Goal: Check status: Check status

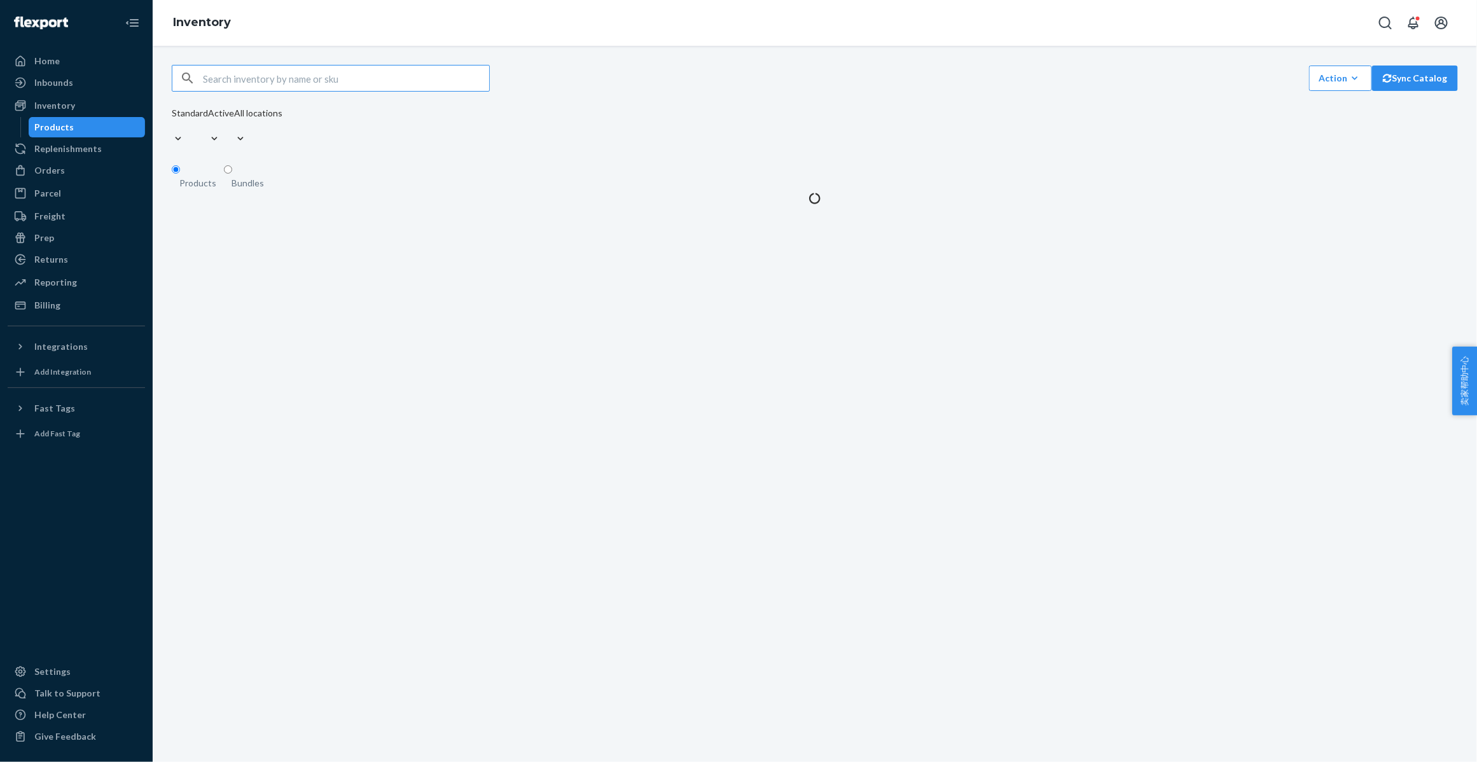
click at [310, 83] on input "text" at bounding box center [346, 78] width 286 height 25
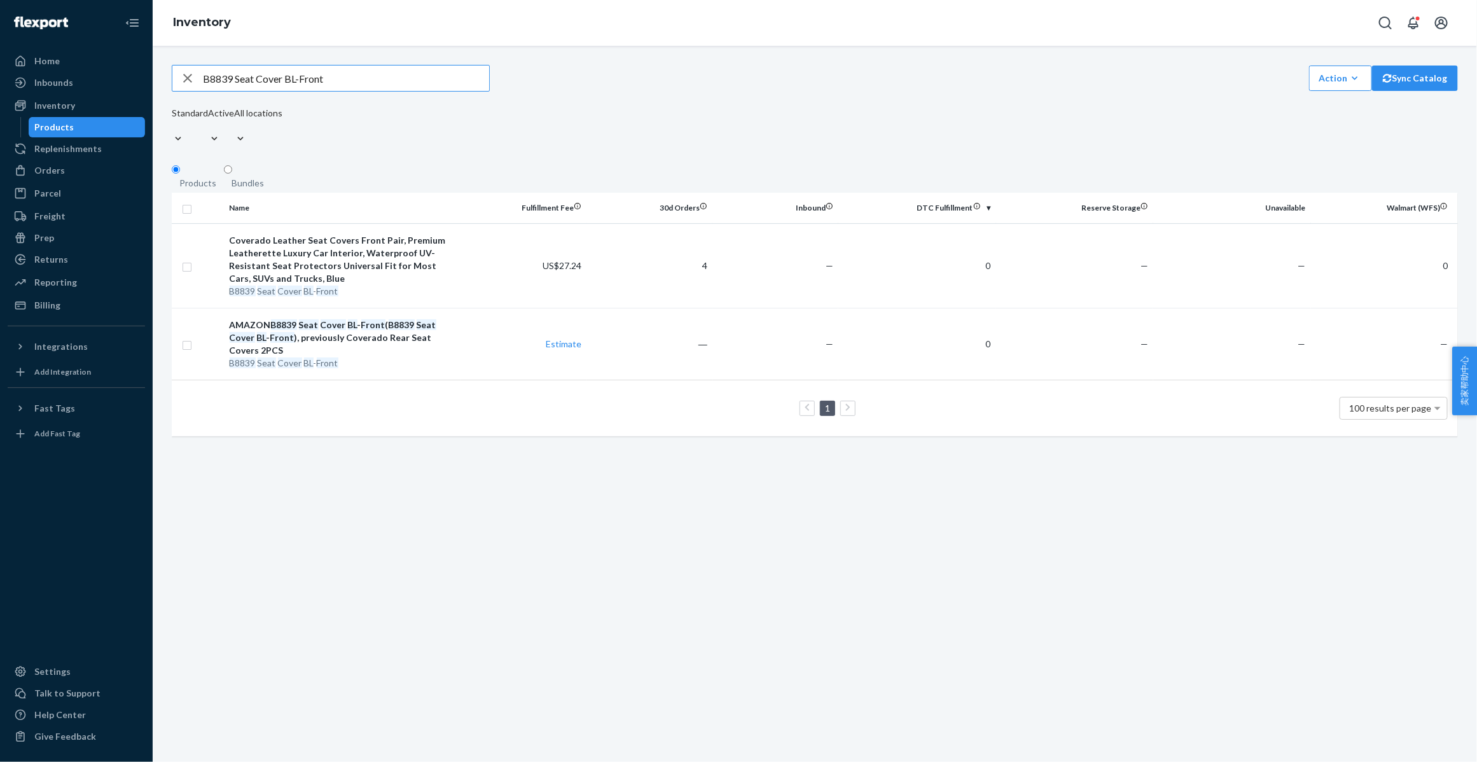
drag, startPoint x: 286, startPoint y: 87, endPoint x: 335, endPoint y: 83, distance: 48.5
click at [335, 83] on input "B8839 Seat Cover BL-Front" at bounding box center [346, 78] width 286 height 25
type input "B8839 Seat Cover"
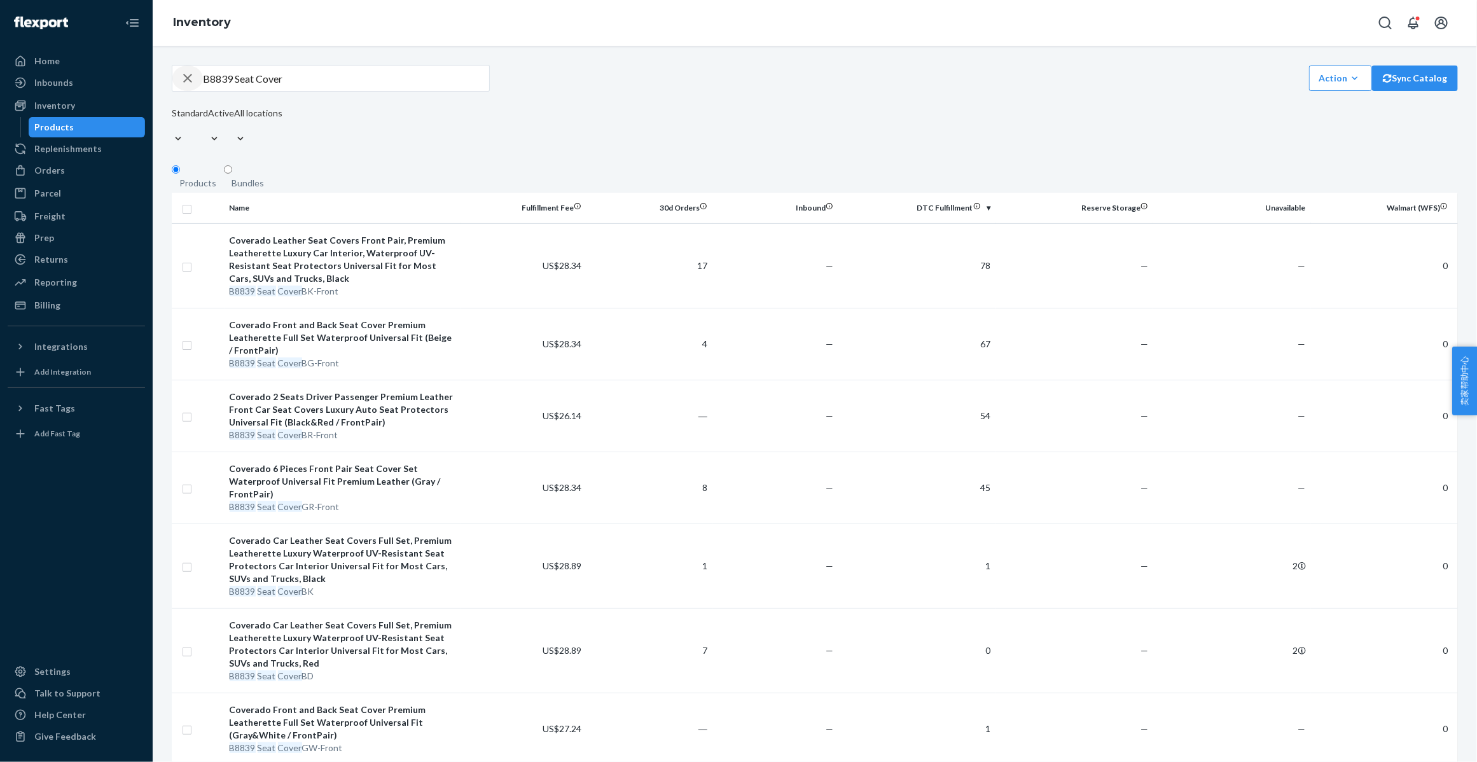
click at [189, 87] on icon "button" at bounding box center [187, 78] width 15 height 25
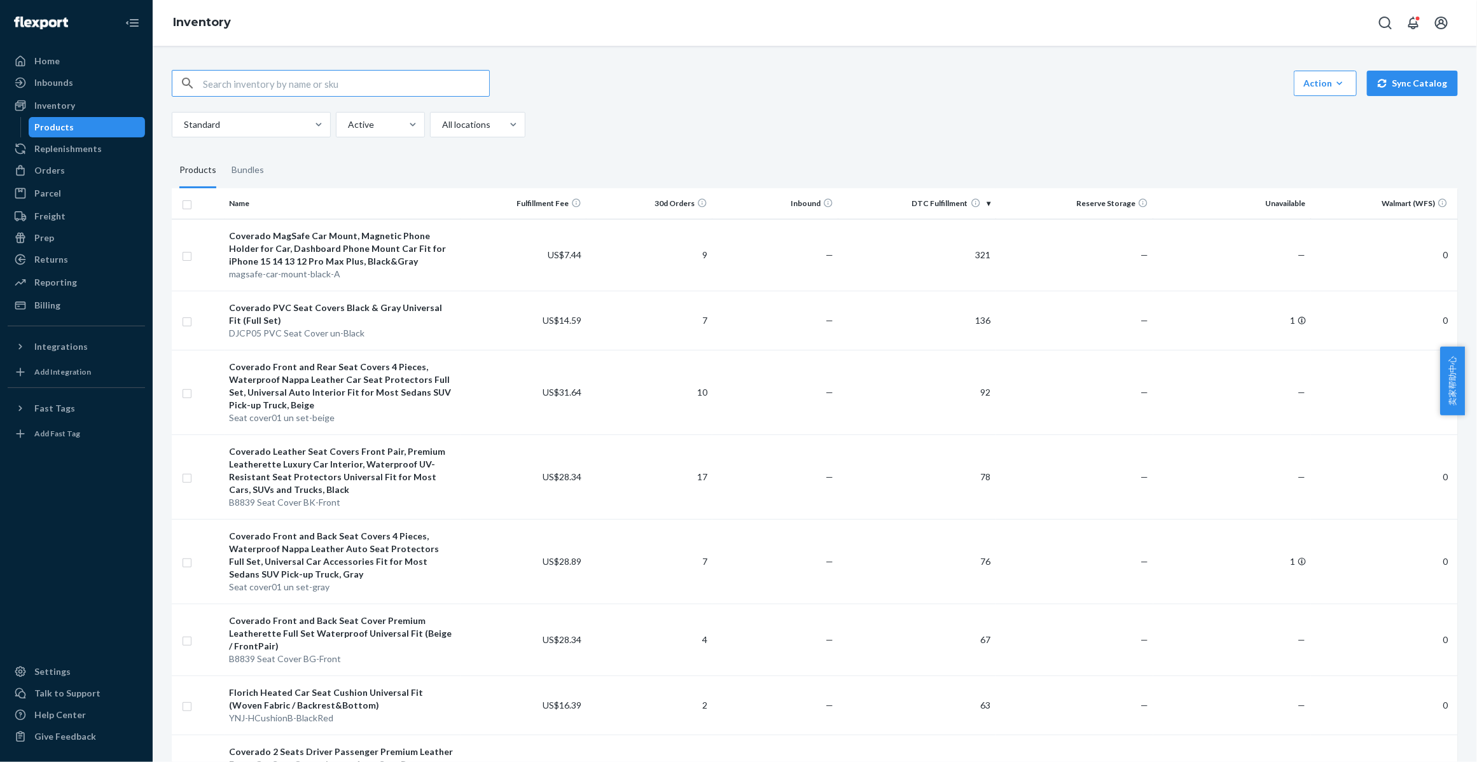
paste input "#5314"
type input "#5314"
click at [189, 84] on icon "button" at bounding box center [187, 83] width 9 height 9
click at [48, 174] on div "Orders" at bounding box center [49, 170] width 31 height 13
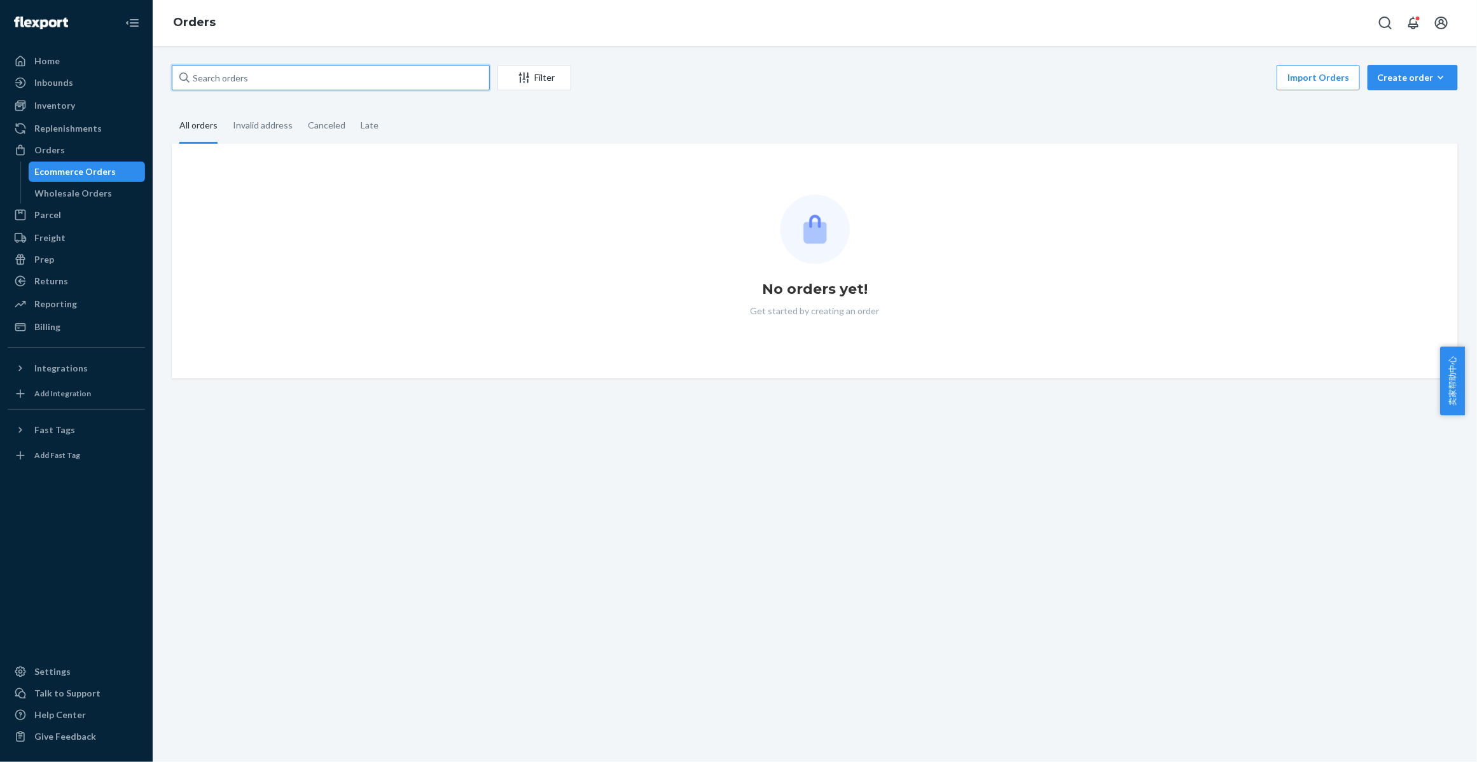
click at [254, 80] on input "text" at bounding box center [331, 77] width 318 height 25
paste input "#5314"
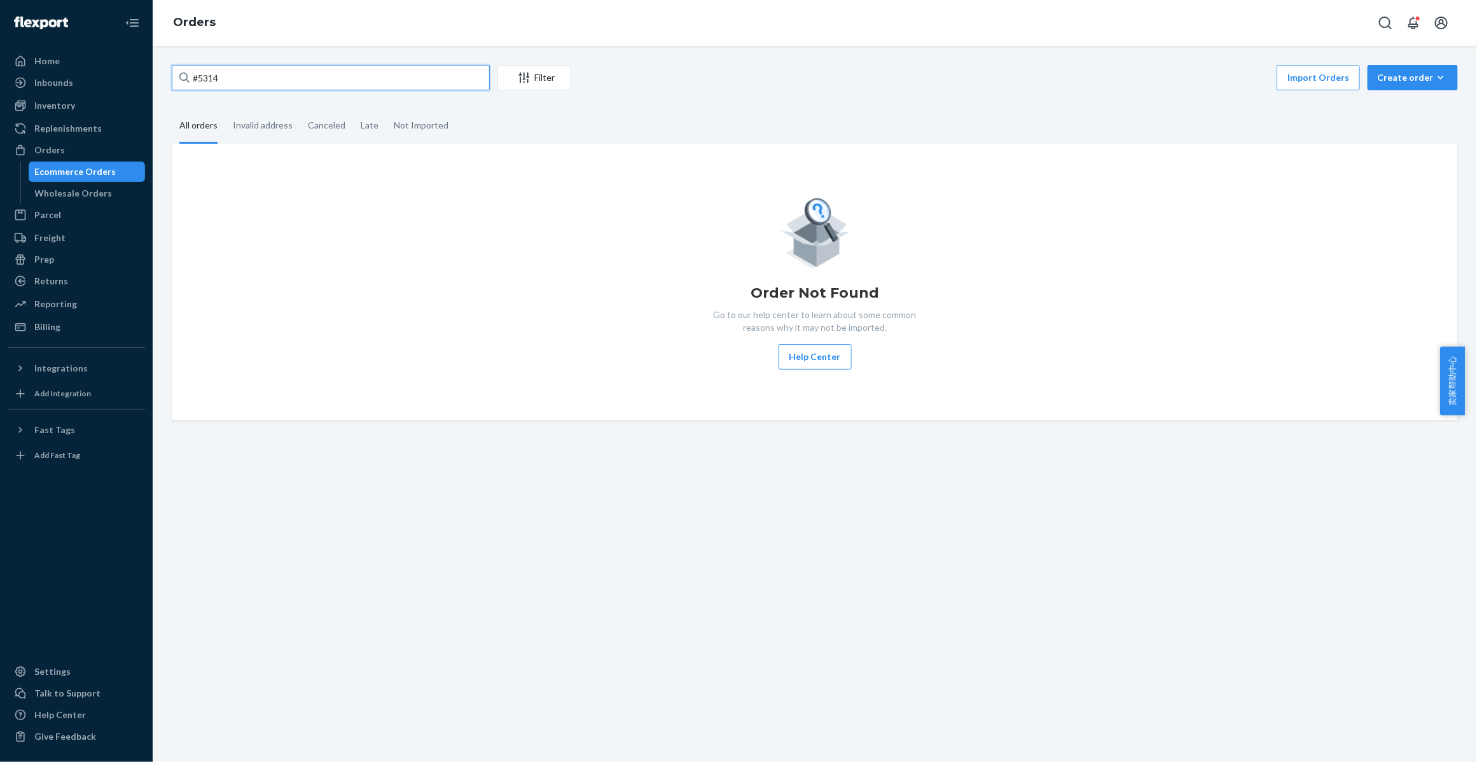
type input "#5314"
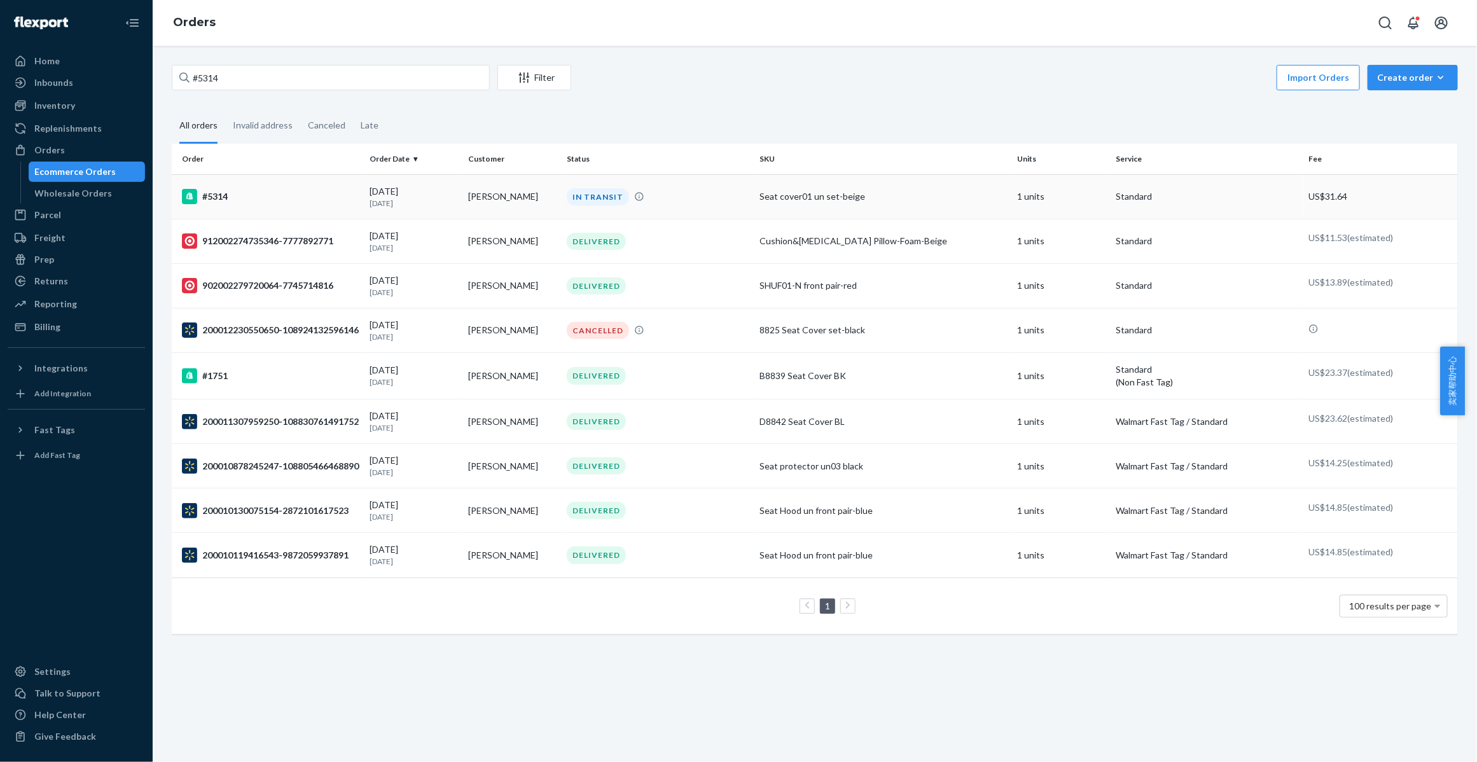
click at [252, 196] on div "#5314" at bounding box center [270, 196] width 177 height 15
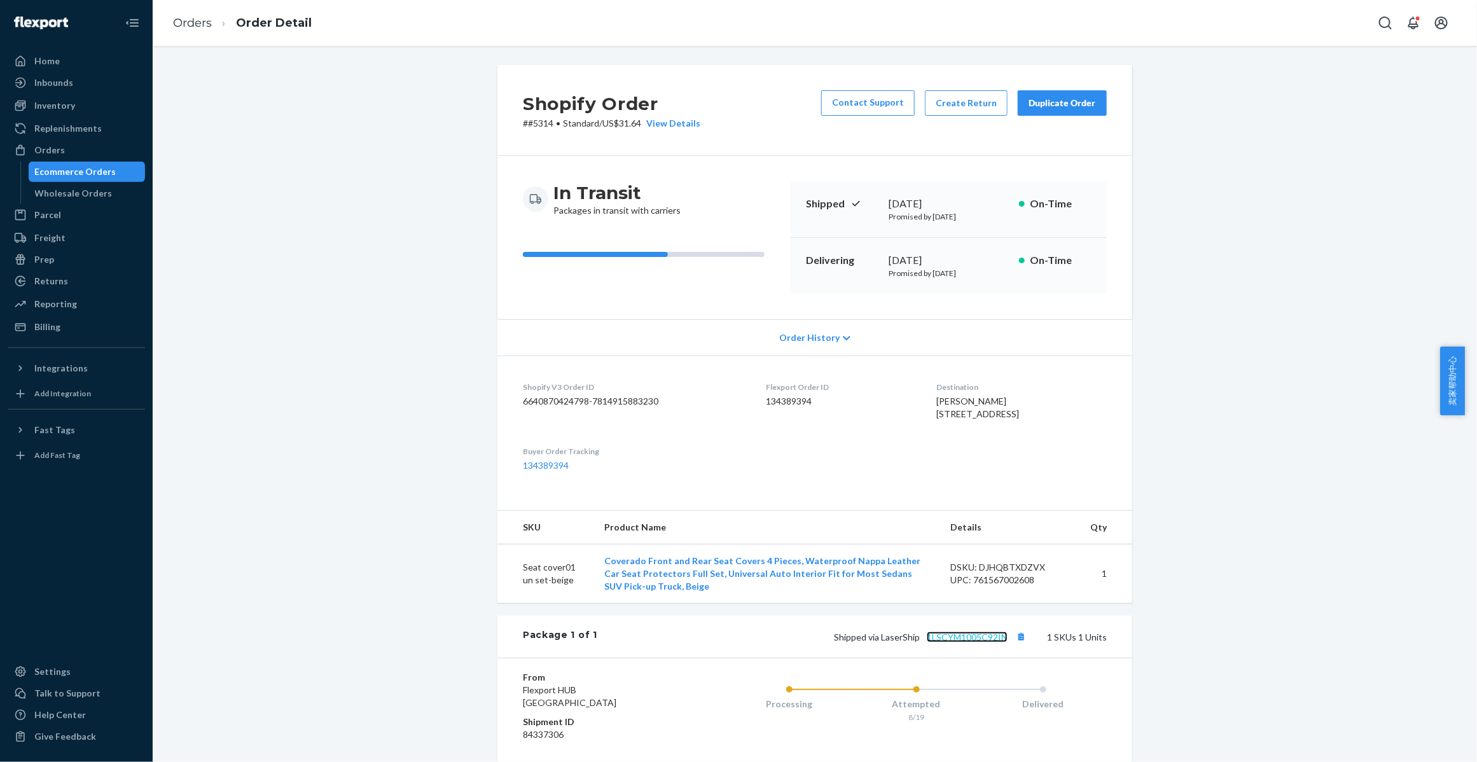
click at [983, 643] on link "1LSCYM1005C92IN" at bounding box center [967, 637] width 81 height 11
click at [62, 694] on div "Talk to Support" at bounding box center [67, 693] width 66 height 13
click at [194, 24] on link "Orders" at bounding box center [192, 23] width 39 height 14
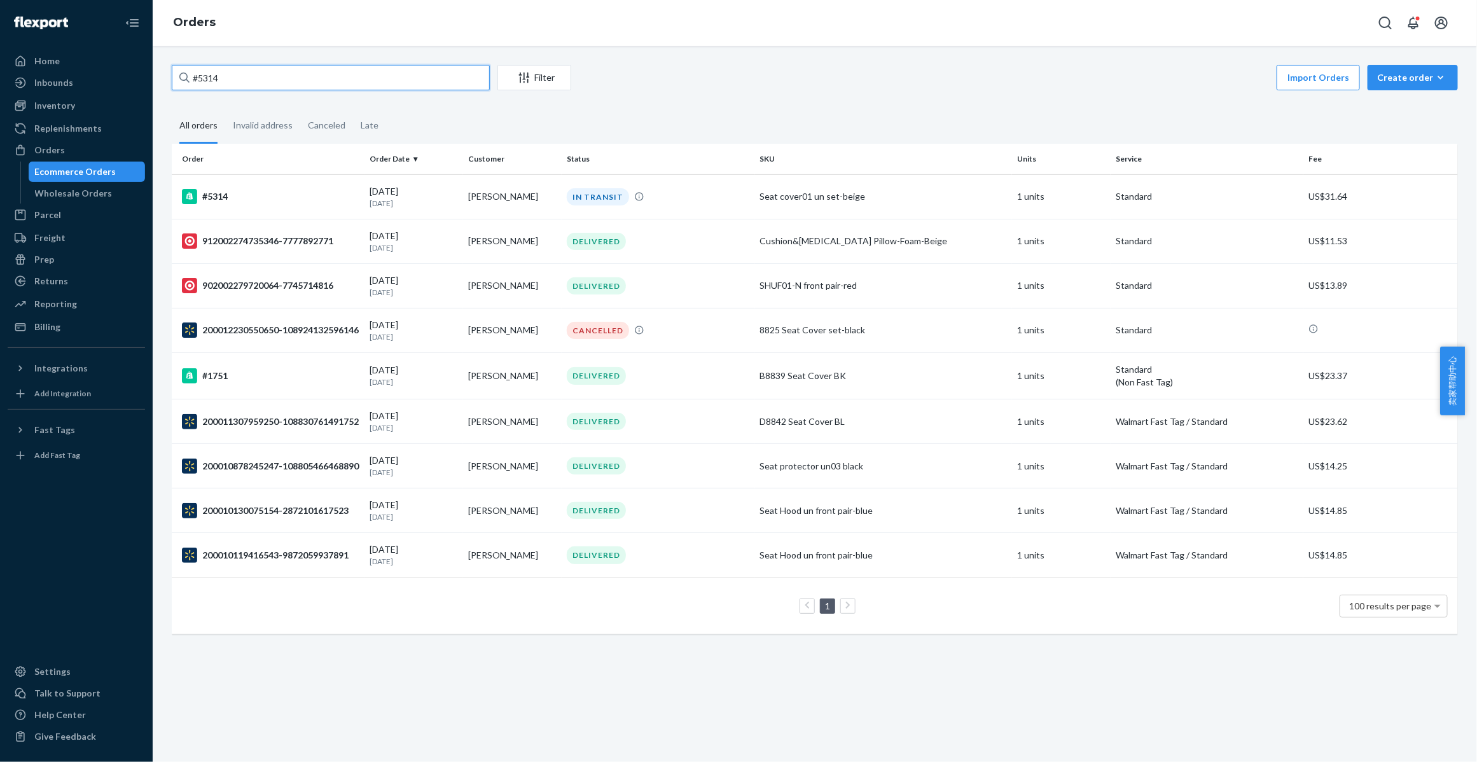
drag, startPoint x: 271, startPoint y: 76, endPoint x: 169, endPoint y: 58, distance: 104.1
click at [169, 58] on div "#5314 Filter Import Orders Create order Ecommerce order Removal order All order…" at bounding box center [815, 404] width 1324 height 716
